Goal: Complete application form: Complete application form

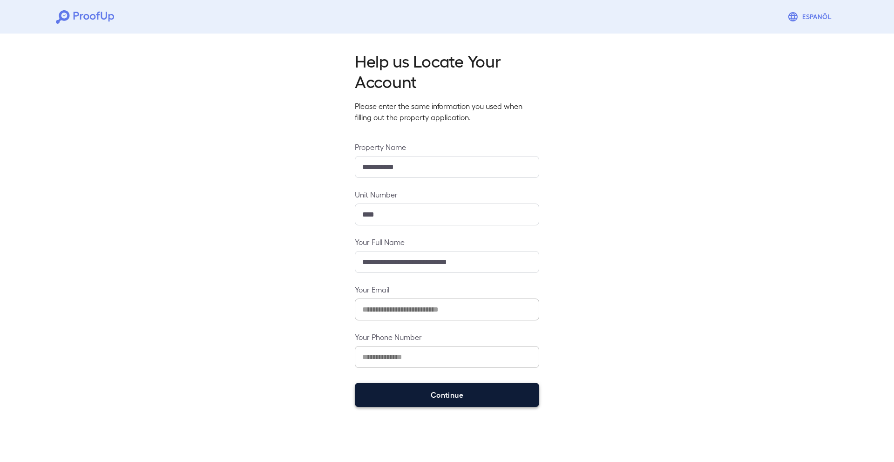
click at [451, 395] on button "Continue" at bounding box center [447, 395] width 184 height 24
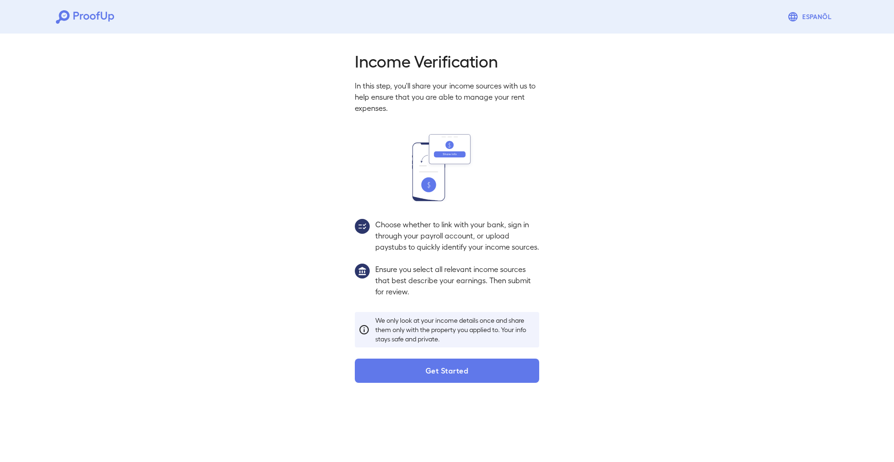
click at [507, 383] on button "Get Started" at bounding box center [447, 371] width 184 height 24
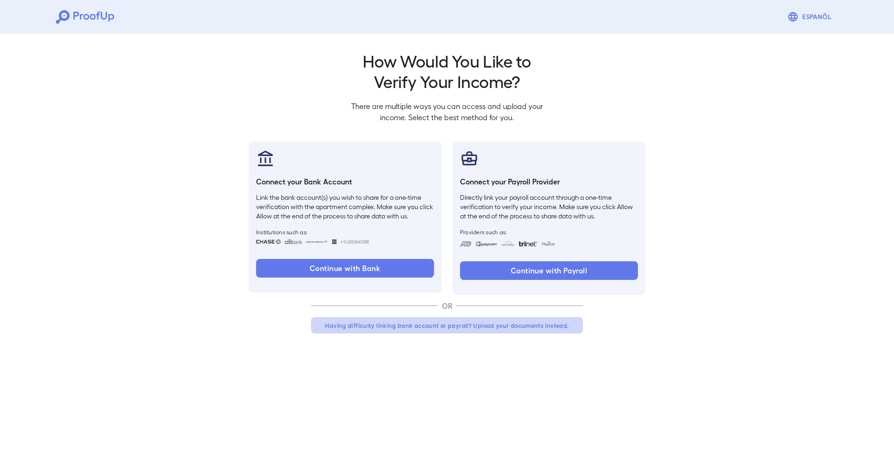
click at [464, 323] on button "Having difficulty linking bank account or payroll? Upload your documents instea…" at bounding box center [447, 325] width 272 height 17
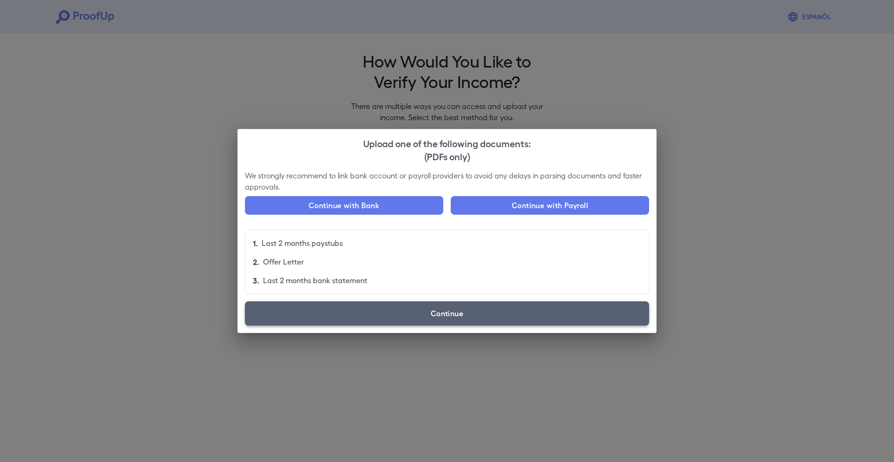
click at [420, 314] on label "Continue" at bounding box center [447, 313] width 404 height 24
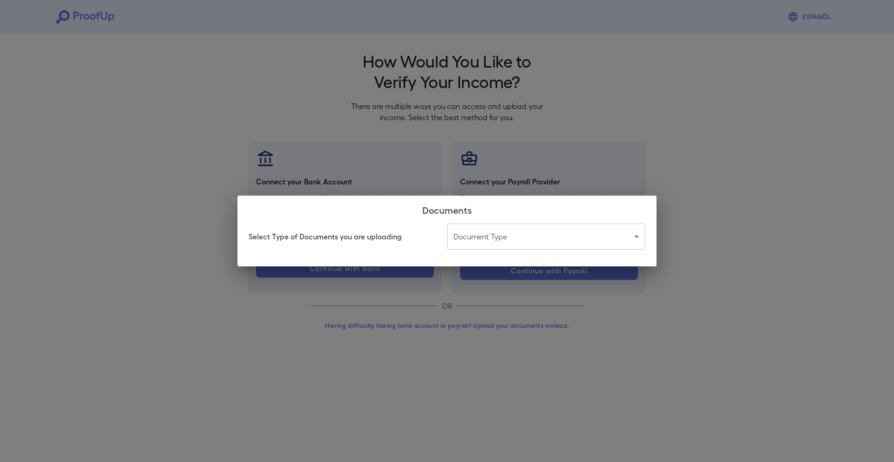
click at [502, 226] on body "Espanõl Go back How Would You Like to Verify Your Income? There are multiple wa…" at bounding box center [447, 178] width 894 height 356
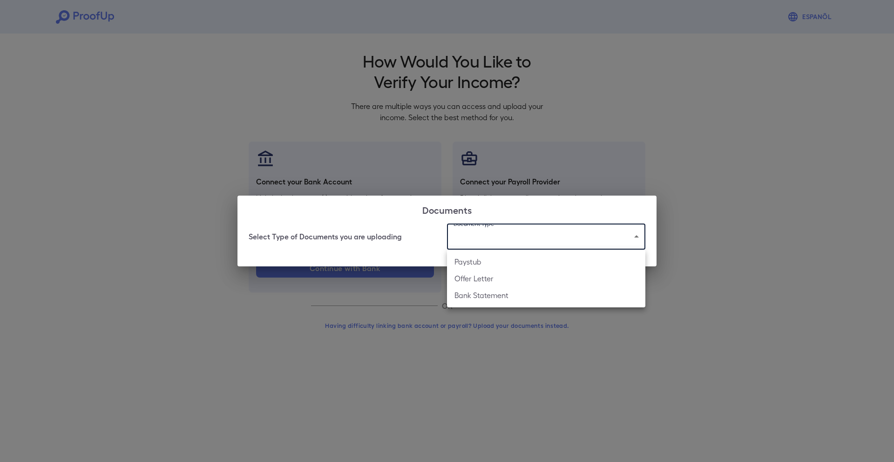
click at [504, 256] on li "Paystub" at bounding box center [546, 261] width 198 height 17
type input "*******"
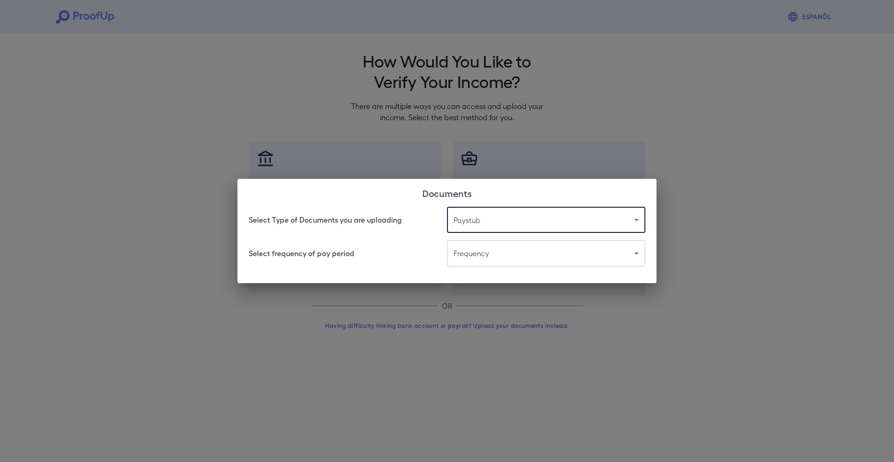
click at [502, 258] on body "Espanõl Go back How Would You Like to Verify Your Income? There are multiple wa…" at bounding box center [447, 178] width 894 height 356
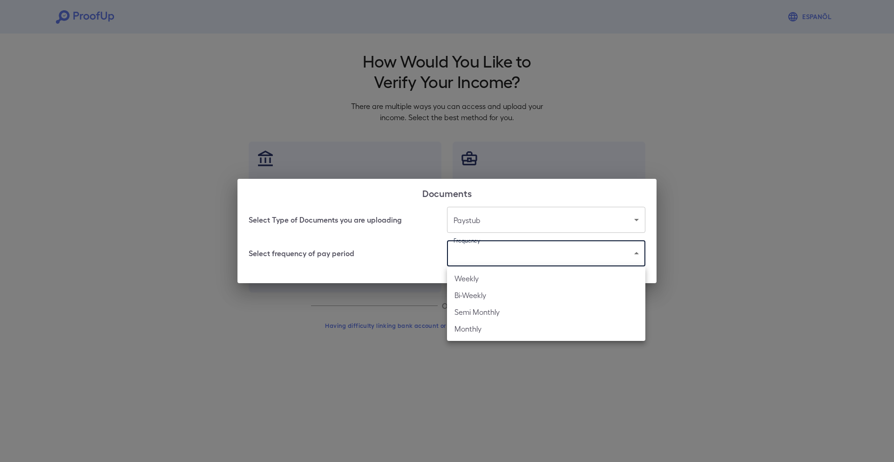
click at [493, 275] on li "Weekly" at bounding box center [546, 278] width 198 height 17
type input "******"
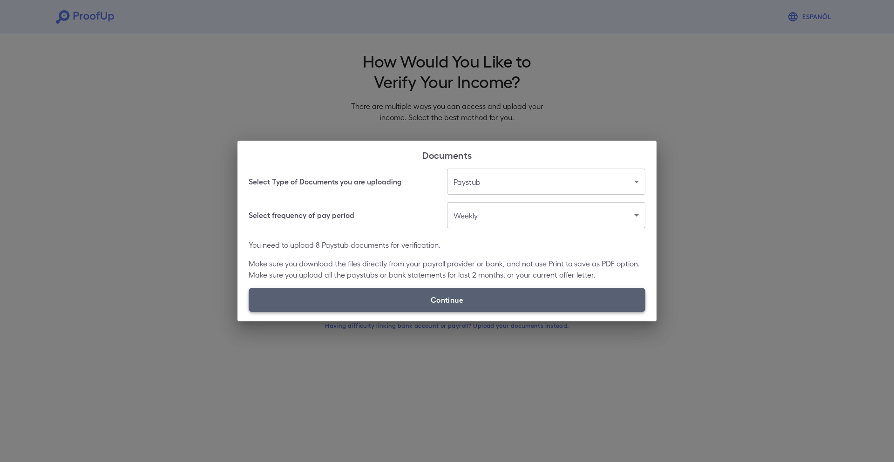
click at [475, 296] on label "Continue" at bounding box center [447, 300] width 397 height 24
click at [249, 312] on input "Continue" at bounding box center [249, 312] width 0 height 0
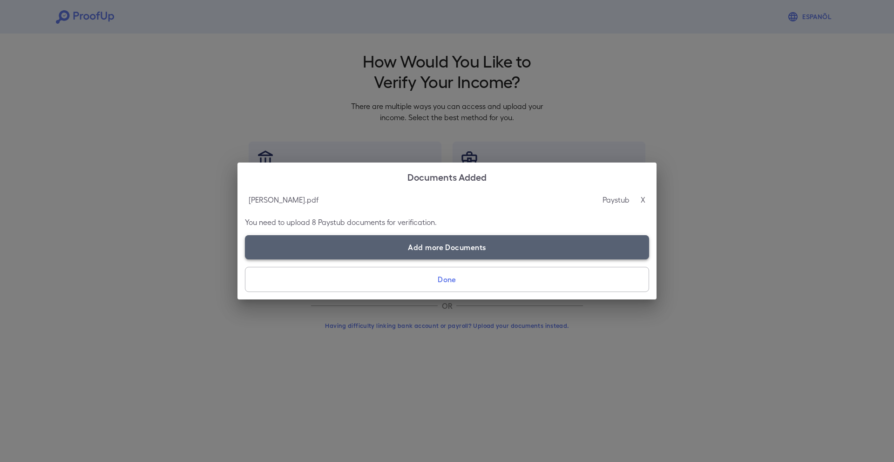
click at [465, 257] on label "Add more Documents" at bounding box center [447, 247] width 404 height 24
click at [245, 259] on input "Add more Documents" at bounding box center [245, 259] width 0 height 0
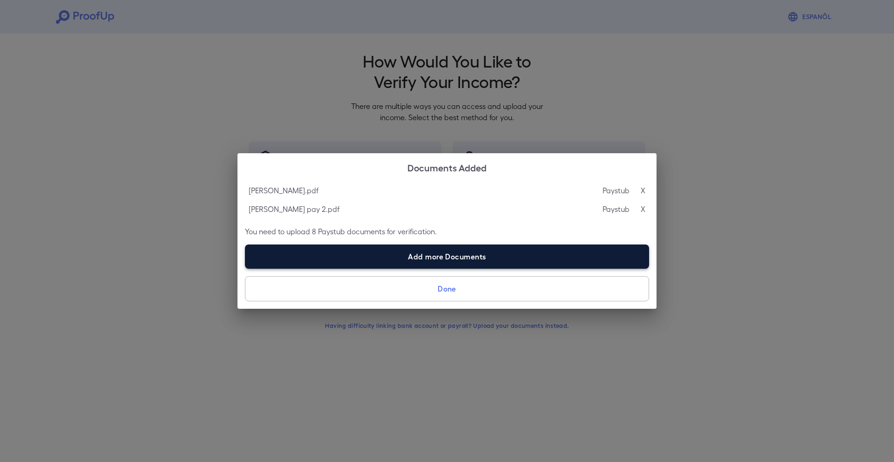
click at [472, 260] on label "Add more Documents" at bounding box center [447, 256] width 404 height 24
click at [245, 268] on input "Add more Documents" at bounding box center [245, 268] width 0 height 0
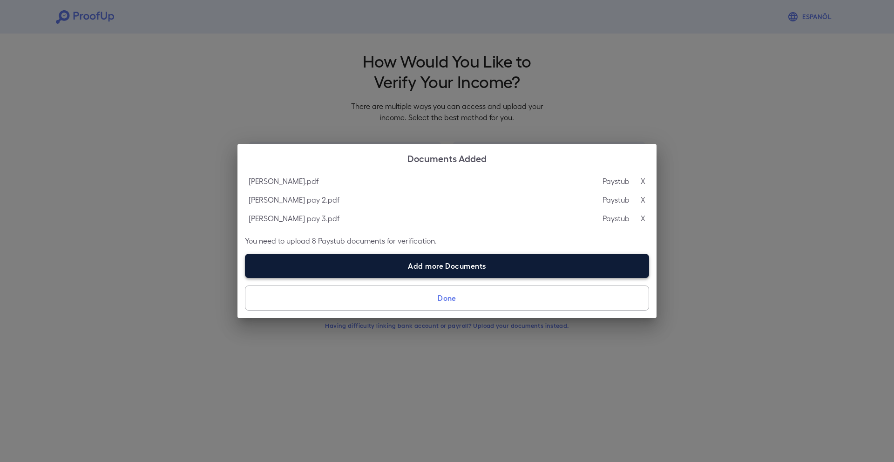
click at [425, 276] on label "Add more Documents" at bounding box center [447, 266] width 404 height 24
click at [245, 278] on input "Add more Documents" at bounding box center [245, 278] width 0 height 0
type input "**********"
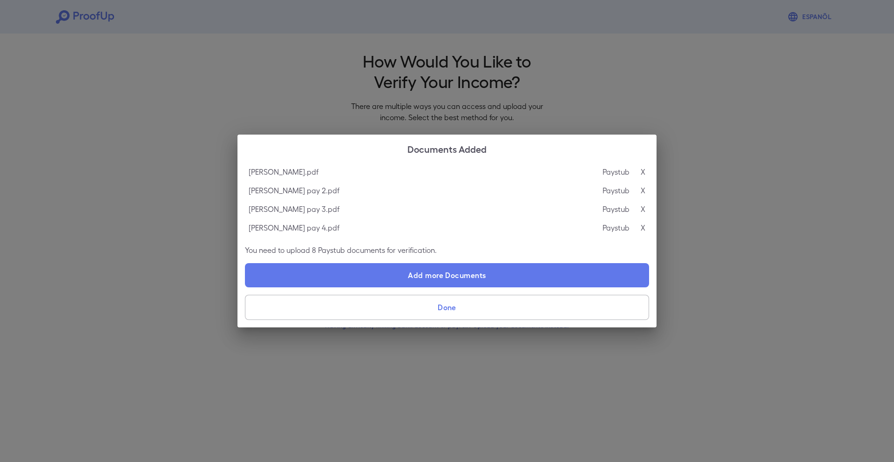
click at [457, 303] on button "Done" at bounding box center [447, 307] width 404 height 25
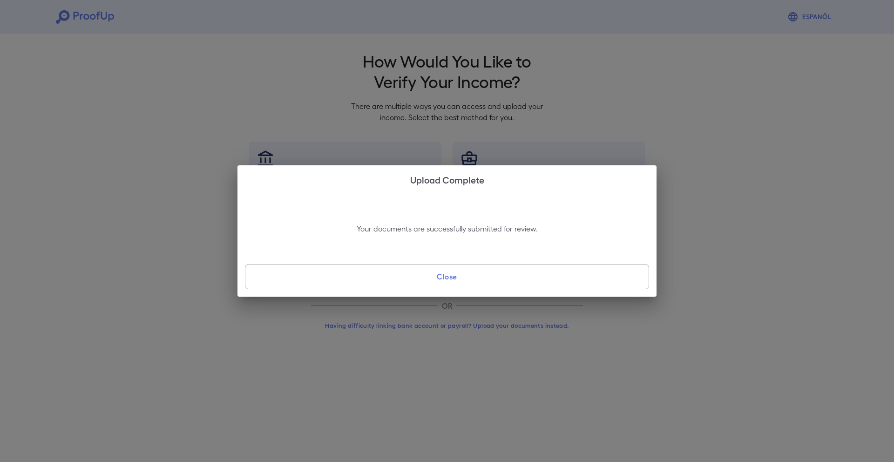
click at [453, 281] on button "Close" at bounding box center [447, 276] width 404 height 25
